Goal: Task Accomplishment & Management: Use online tool/utility

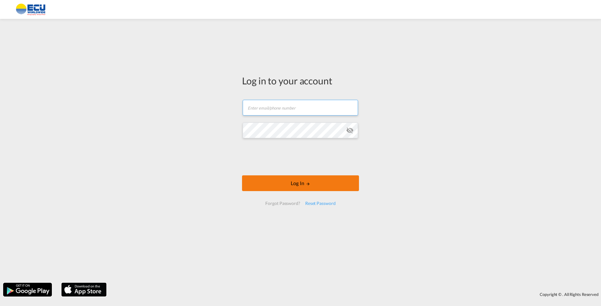
type input "[EMAIL_ADDRESS][DOMAIN_NAME]"
click at [338, 186] on button "Log In" at bounding box center [300, 183] width 117 height 16
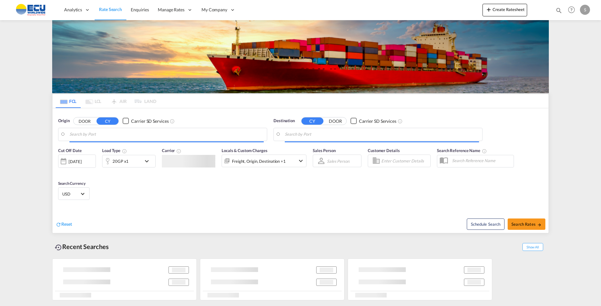
type input "London Gateway Port, GBLGP"
type input "Jebel Ali, AEJEA"
